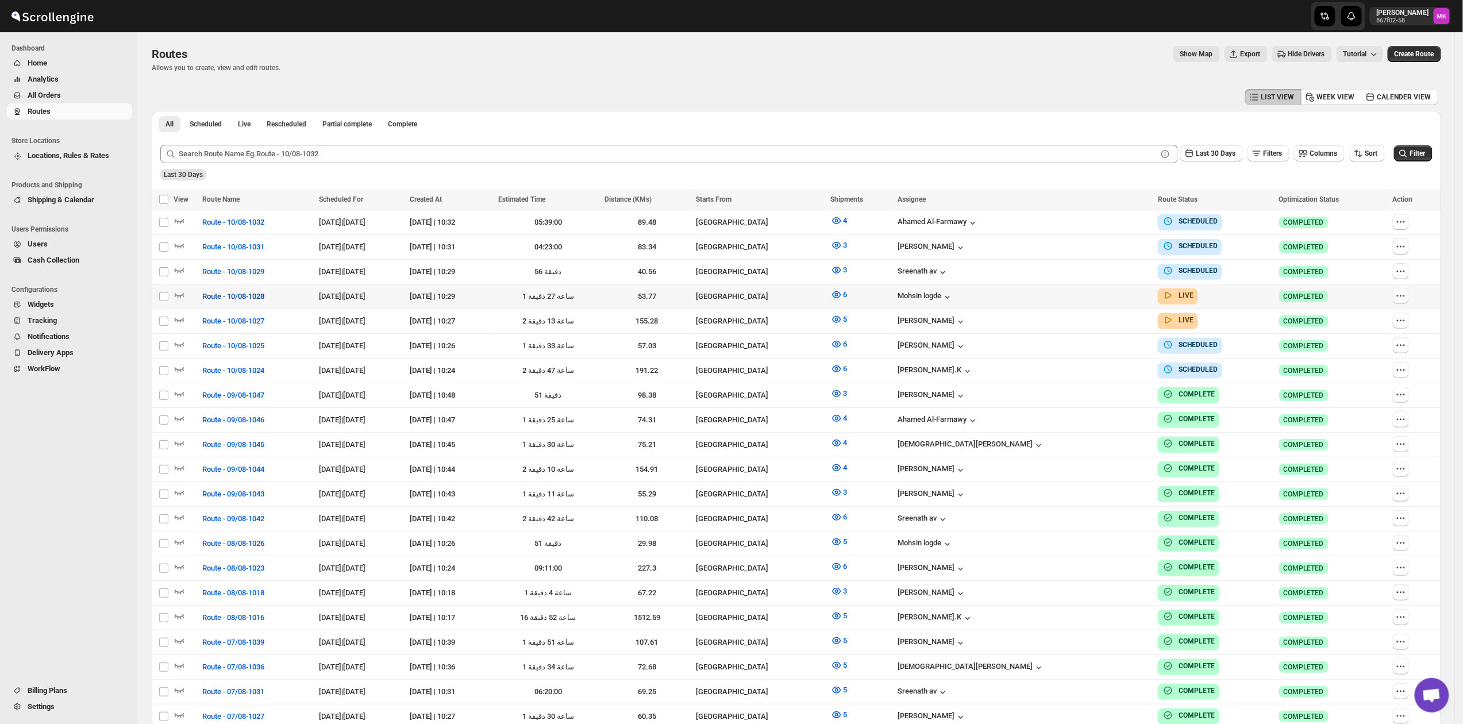
click at [205, 299] on span "Route - 10/08-1028" at bounding box center [233, 296] width 62 height 11
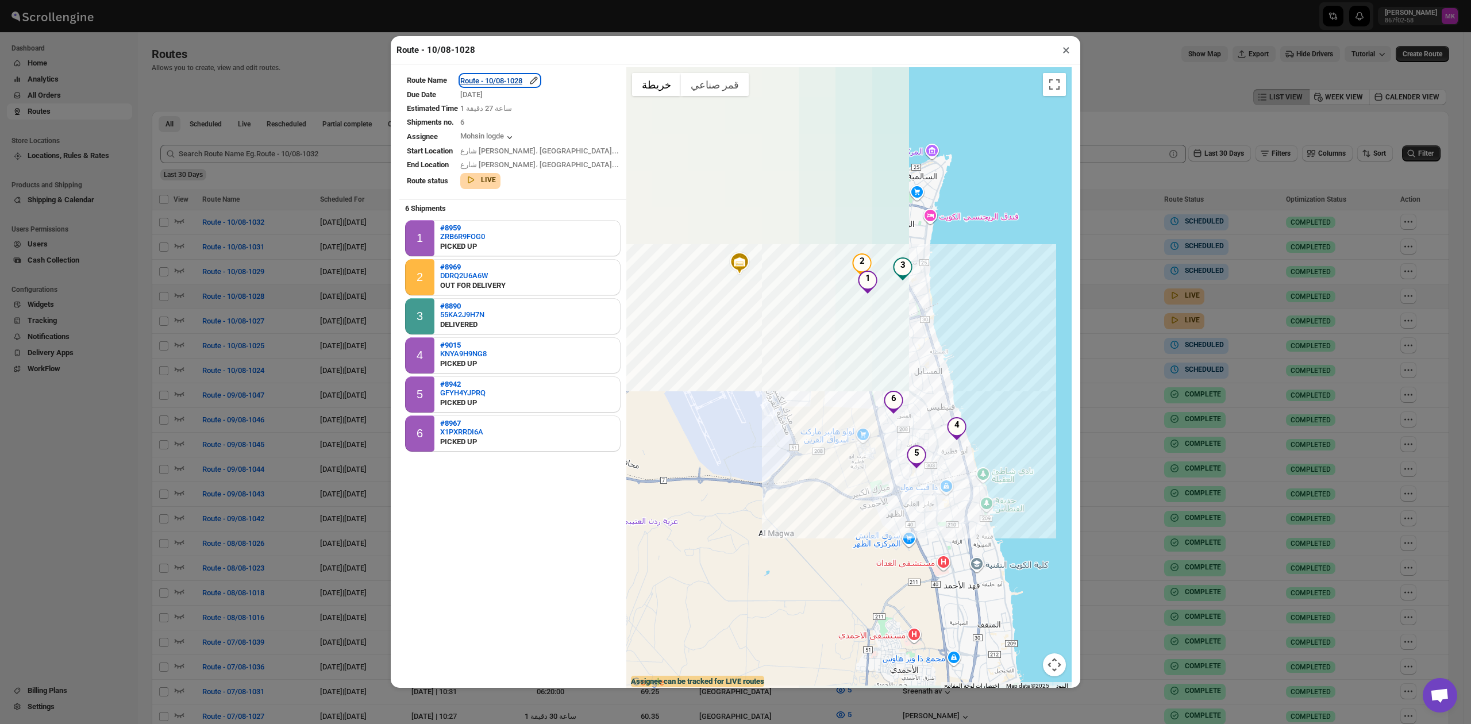
click at [526, 83] on div "Route - 10/08-1028" at bounding box center [499, 80] width 79 height 11
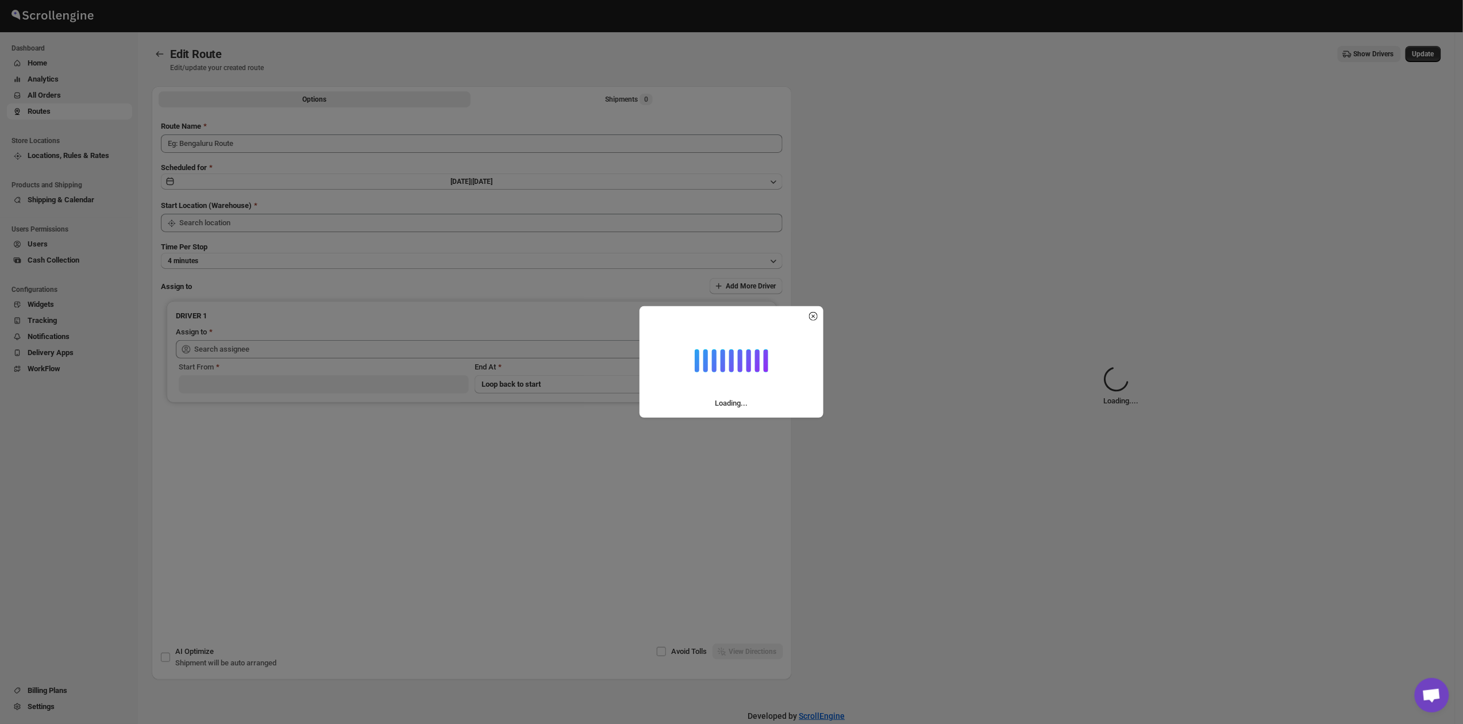
type input "Route - 10/08-1028"
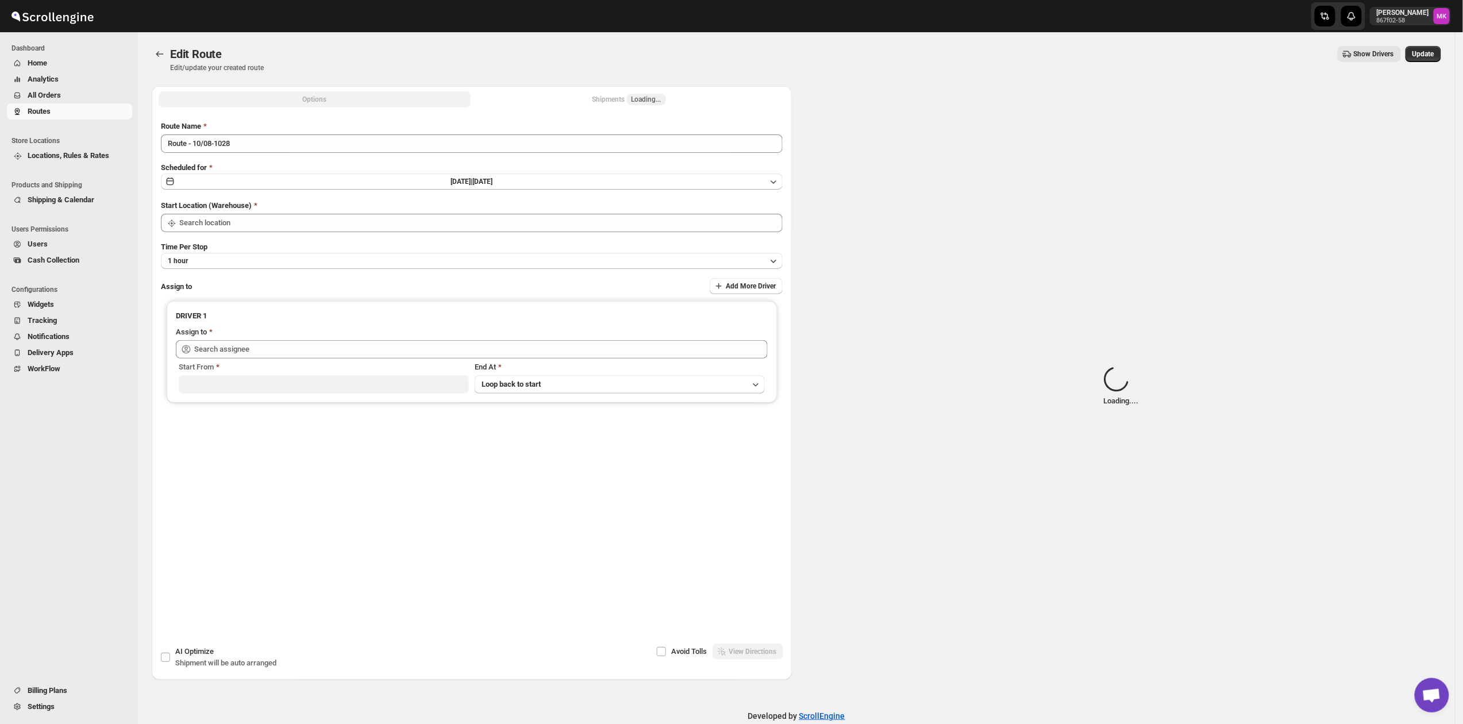
type input "[GEOGRAPHIC_DATA]"
type input "Mohsin logde ([EMAIL_ADDRESS][DOMAIN_NAME])"
click at [633, 109] on div "Options Shipments Loading... More views Options Shipments Loading... More views" at bounding box center [472, 98] width 640 height 25
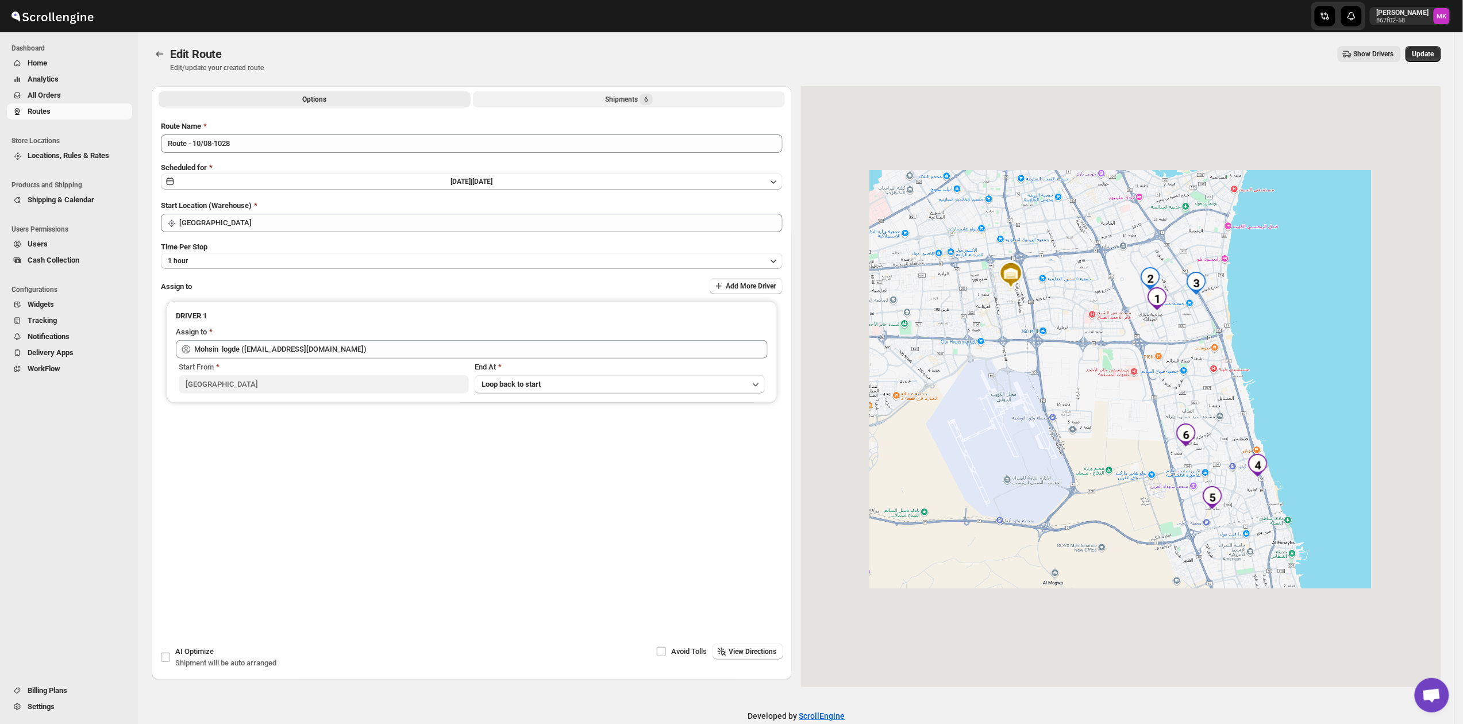
click at [633, 100] on div "Shipments 6" at bounding box center [629, 99] width 48 height 11
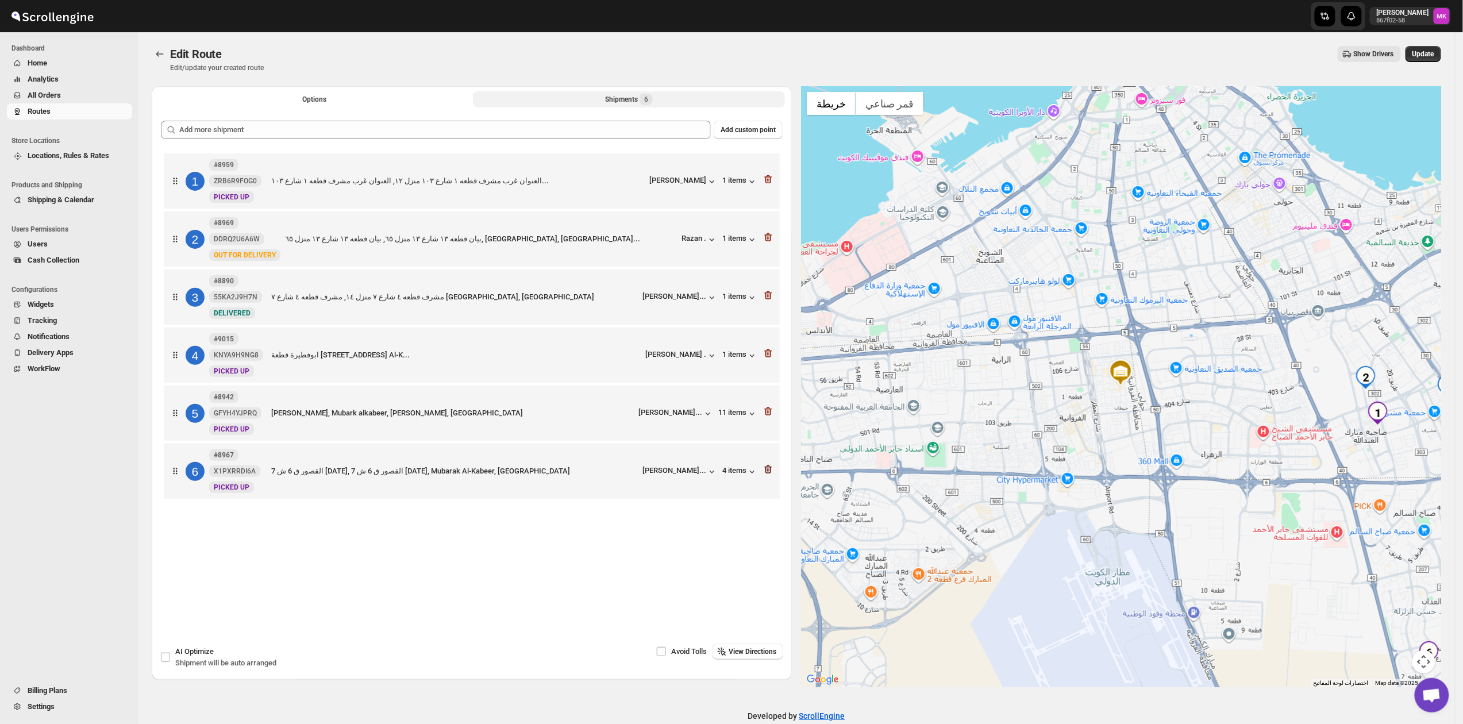
click at [772, 415] on icon "button" at bounding box center [768, 411] width 7 height 9
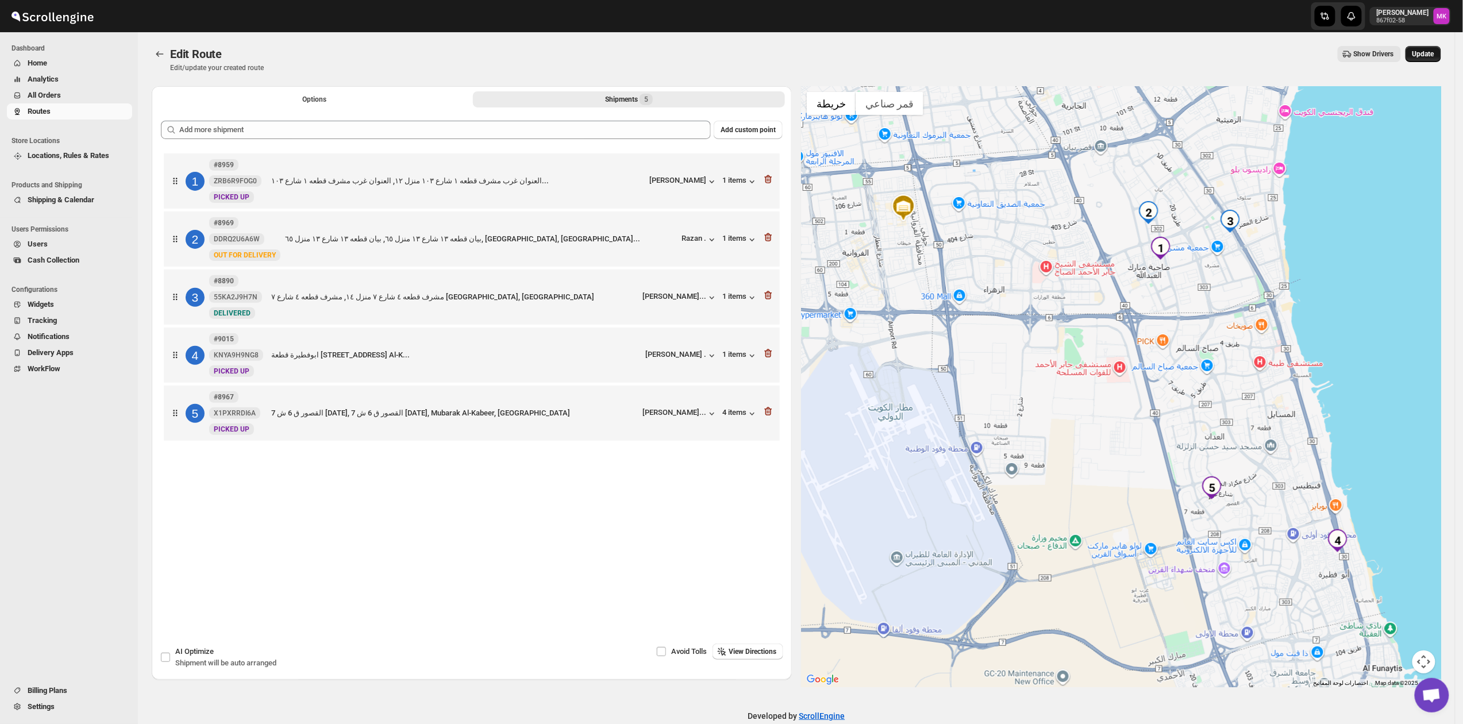
click at [1427, 60] on button "Update" at bounding box center [1423, 54] width 36 height 16
